Goal: Navigation & Orientation: Find specific page/section

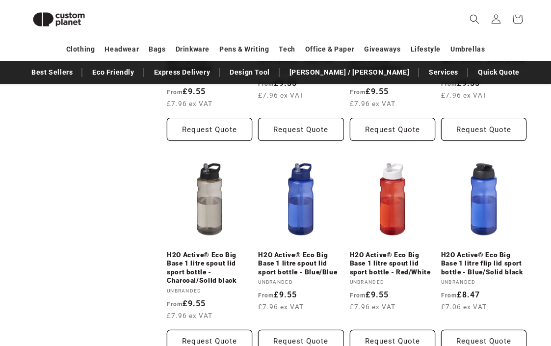
scroll to position [977, 0]
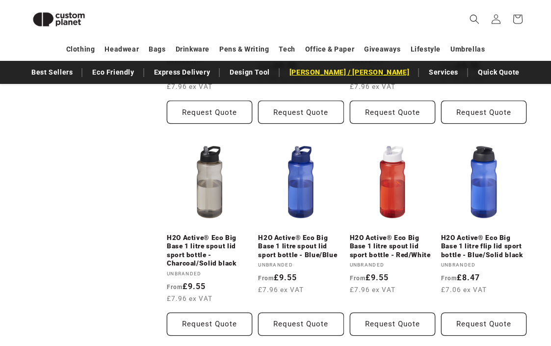
click at [356, 78] on link "[PERSON_NAME]ey [PERSON_NAME]" at bounding box center [350, 72] width 130 height 17
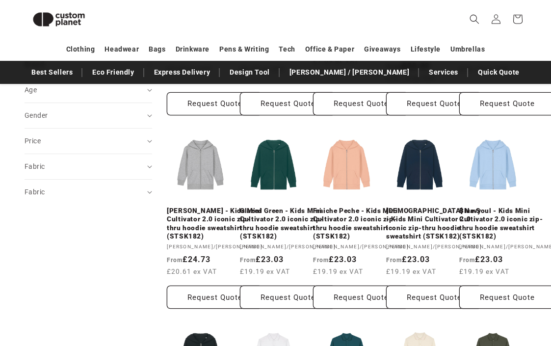
scroll to position [518, 0]
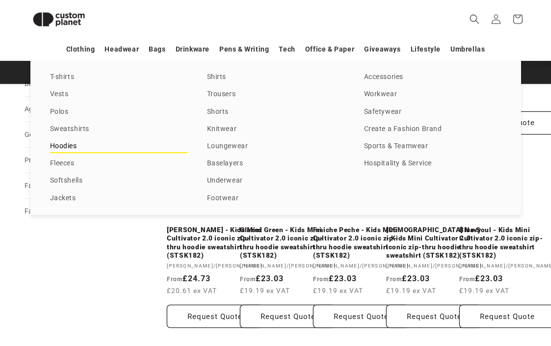
click at [68, 146] on link "Hoodies" at bounding box center [118, 146] width 137 height 13
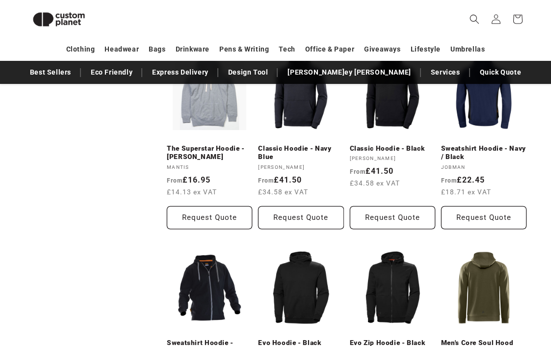
scroll to position [736, 0]
